Goal: Task Accomplishment & Management: Complete application form

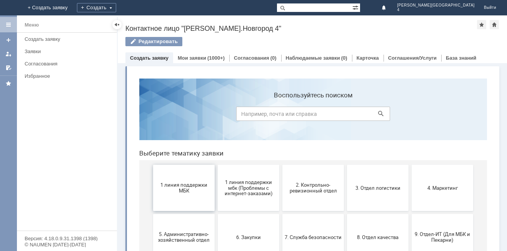
click at [191, 191] on span "1 линия поддержки МБК" at bounding box center [184, 188] width 57 height 12
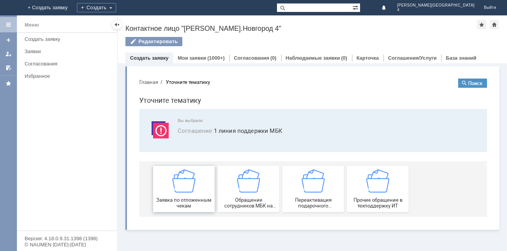
drag, startPoint x: 199, startPoint y: 181, endPoint x: 335, endPoint y: 252, distance: 153.8
click at [199, 181] on div "Заявка по отложенным чекам" at bounding box center [184, 188] width 57 height 39
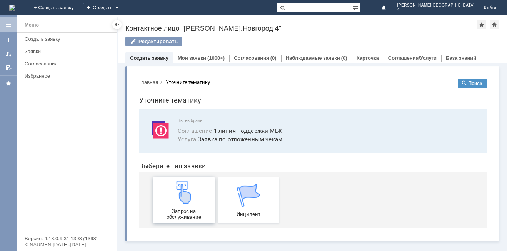
click at [194, 183] on img at bounding box center [183, 192] width 23 height 23
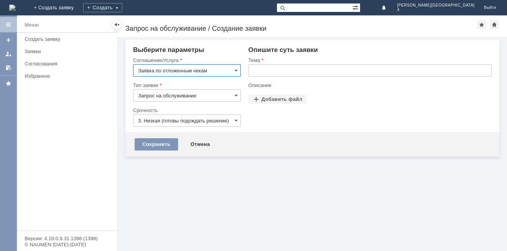
click at [285, 69] on input "text" at bounding box center [370, 70] width 243 height 12
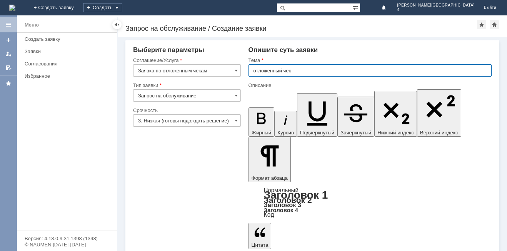
type input "отложенный чек"
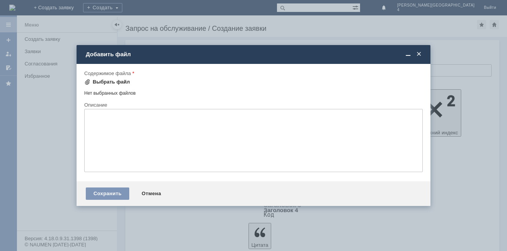
click at [102, 84] on div "Выбрать файл" at bounding box center [111, 82] width 37 height 6
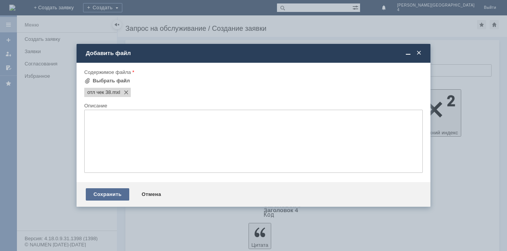
click at [114, 190] on div "Сохранить" at bounding box center [108, 194] width 44 height 12
